Goal: Check status: Check status

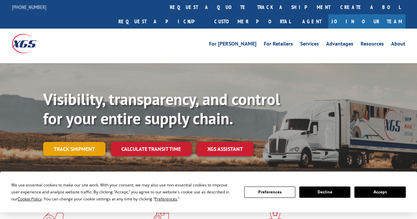
click at [93, 142] on link "Track shipment" at bounding box center [74, 149] width 62 height 14
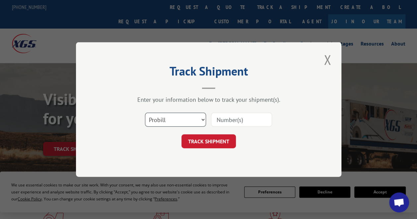
click at [201, 121] on select "Select category... Probill BOL PO" at bounding box center [175, 120] width 61 height 14
select select "po"
click at [145, 113] on select "Select category... Probill BOL PO" at bounding box center [175, 120] width 61 height 14
click at [220, 118] on input at bounding box center [241, 120] width 61 height 14
paste input "62535419"
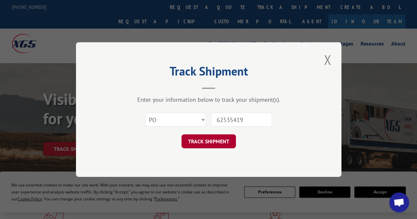
type input "62535419"
click at [215, 140] on button "TRACK SHIPMENT" at bounding box center [209, 141] width 54 height 14
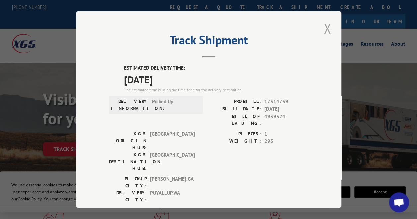
click at [325, 28] on button "Close modal" at bounding box center [327, 28] width 11 height 18
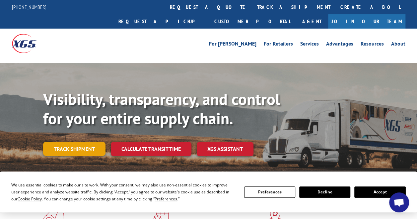
click at [72, 142] on link "Track shipment" at bounding box center [74, 149] width 62 height 14
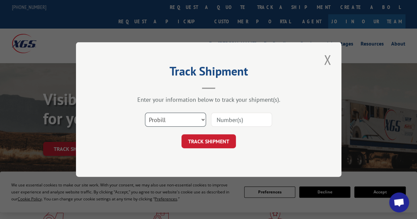
click at [200, 119] on select "Select category... Probill BOL PO" at bounding box center [175, 120] width 61 height 14
click at [145, 113] on select "Select category... Probill BOL PO" at bounding box center [175, 120] width 61 height 14
click at [202, 118] on select "Select category... Probill BOL PO" at bounding box center [175, 120] width 61 height 14
select select "po"
click at [145, 113] on select "Select category... Probill BOL PO" at bounding box center [175, 120] width 61 height 14
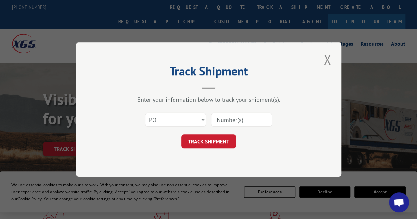
click at [228, 118] on input at bounding box center [241, 120] width 61 height 14
paste input "40534940"
type input "40534940"
click at [222, 138] on button "TRACK SHIPMENT" at bounding box center [209, 141] width 54 height 14
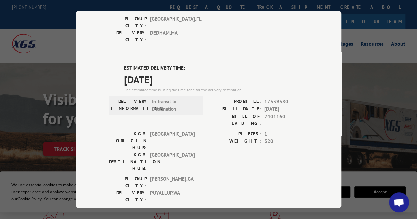
scroll to position [298, 0]
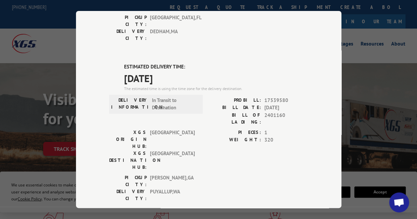
click at [374, 109] on div "Track Shipment DELIVERED DELIVERY INFORMATION: [DATE] 12:36 pm DROP TRAILER PRO…" at bounding box center [208, 109] width 417 height 219
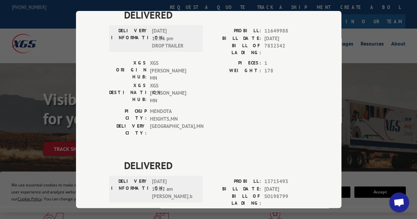
scroll to position [0, 0]
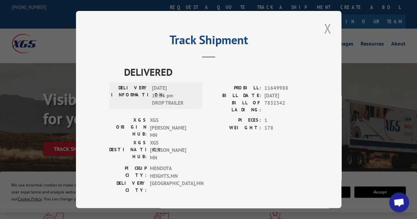
click at [322, 28] on button "Close modal" at bounding box center [327, 28] width 11 height 18
